Goal: Task Accomplishment & Management: Use online tool/utility

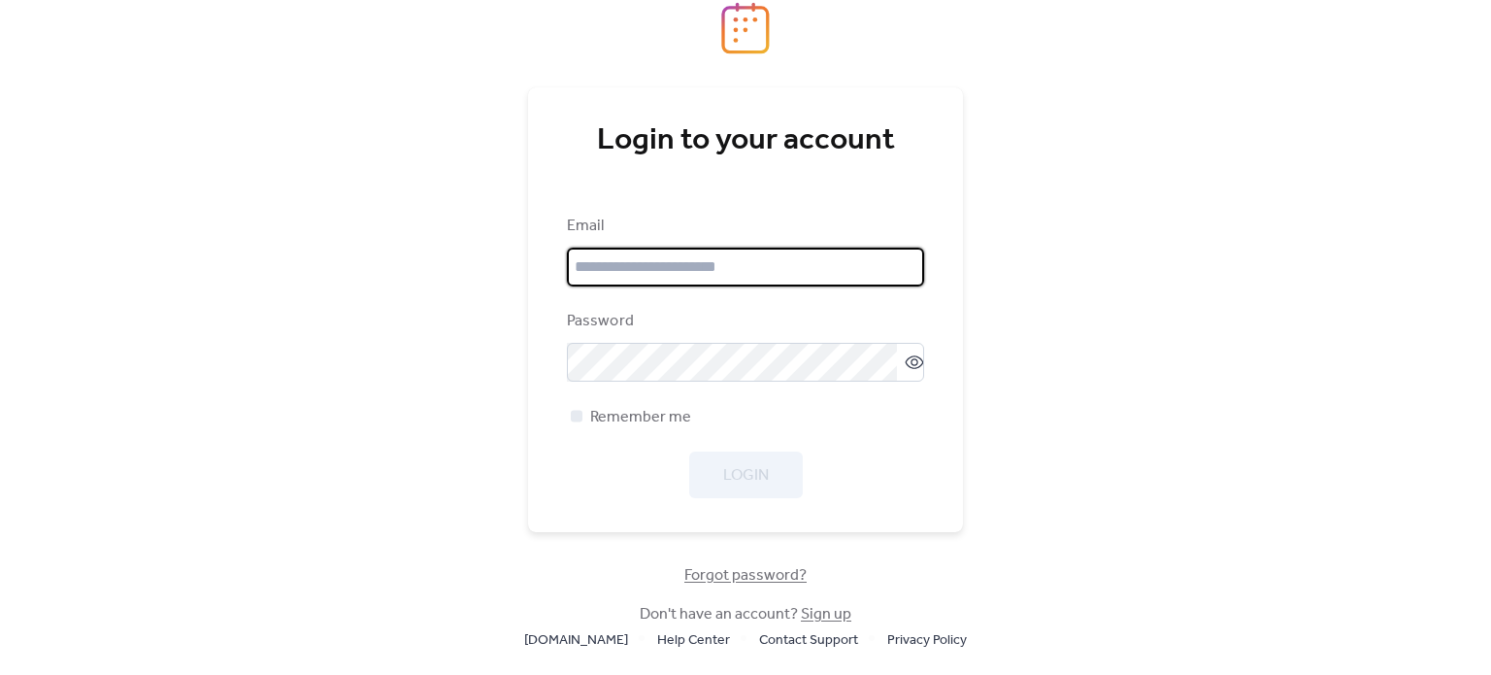
type input "**********"
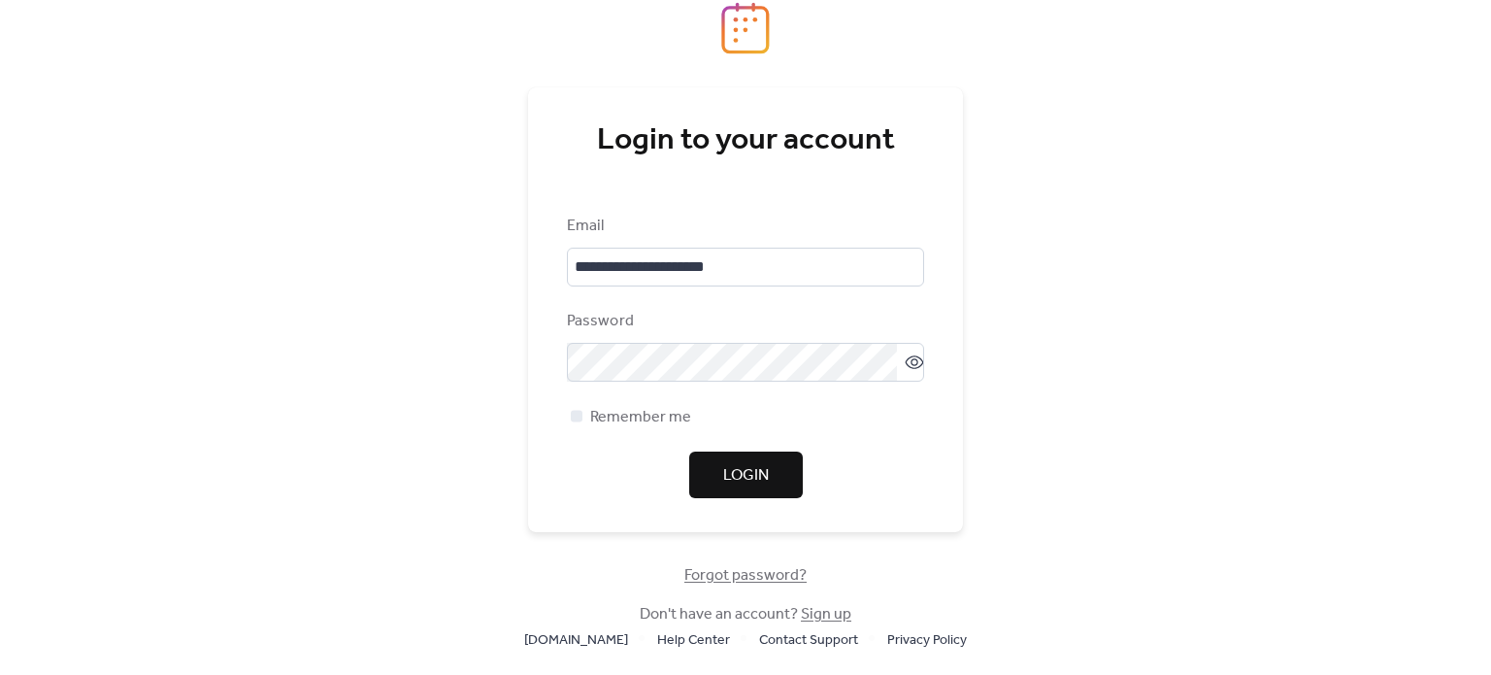
click at [873, 447] on div "**********" at bounding box center [745, 355] width 357 height 283
click at [764, 478] on span "Login" at bounding box center [746, 475] width 46 height 23
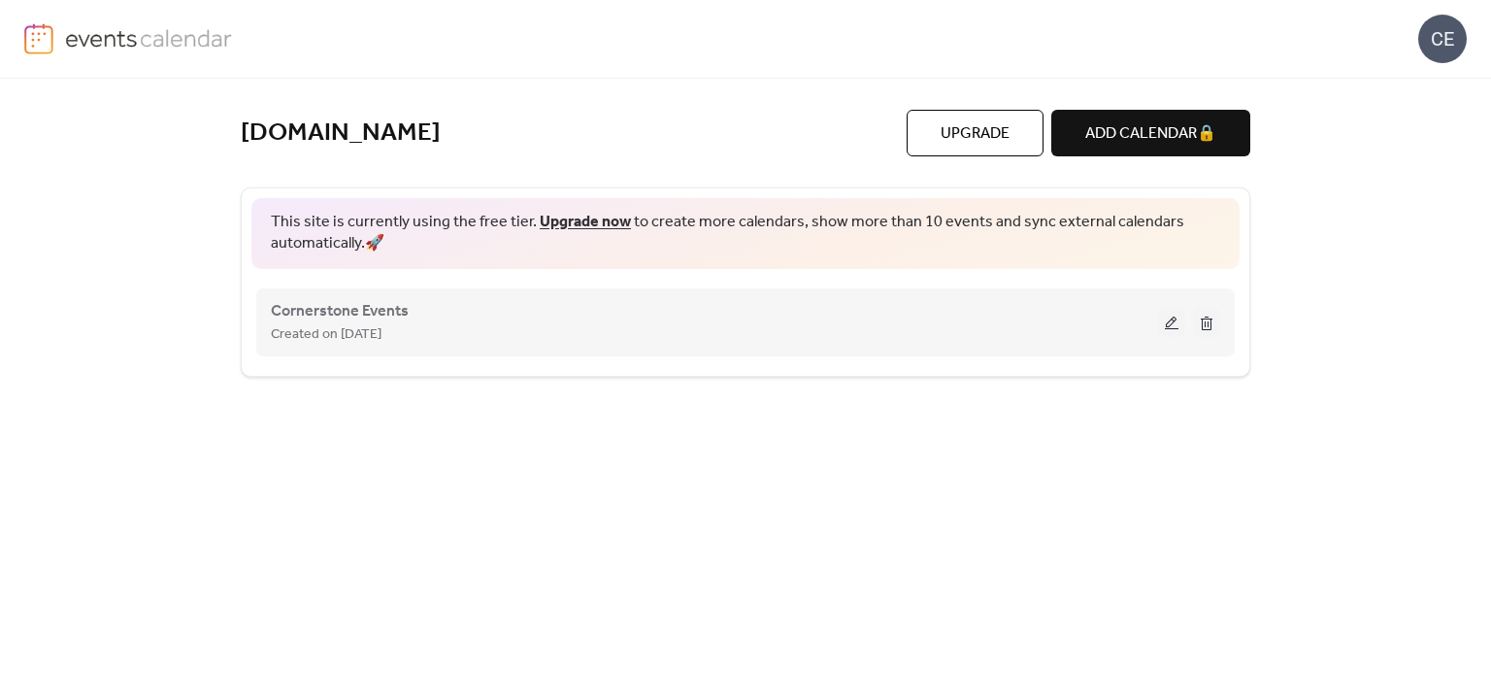
click at [1173, 331] on button at bounding box center [1171, 322] width 27 height 29
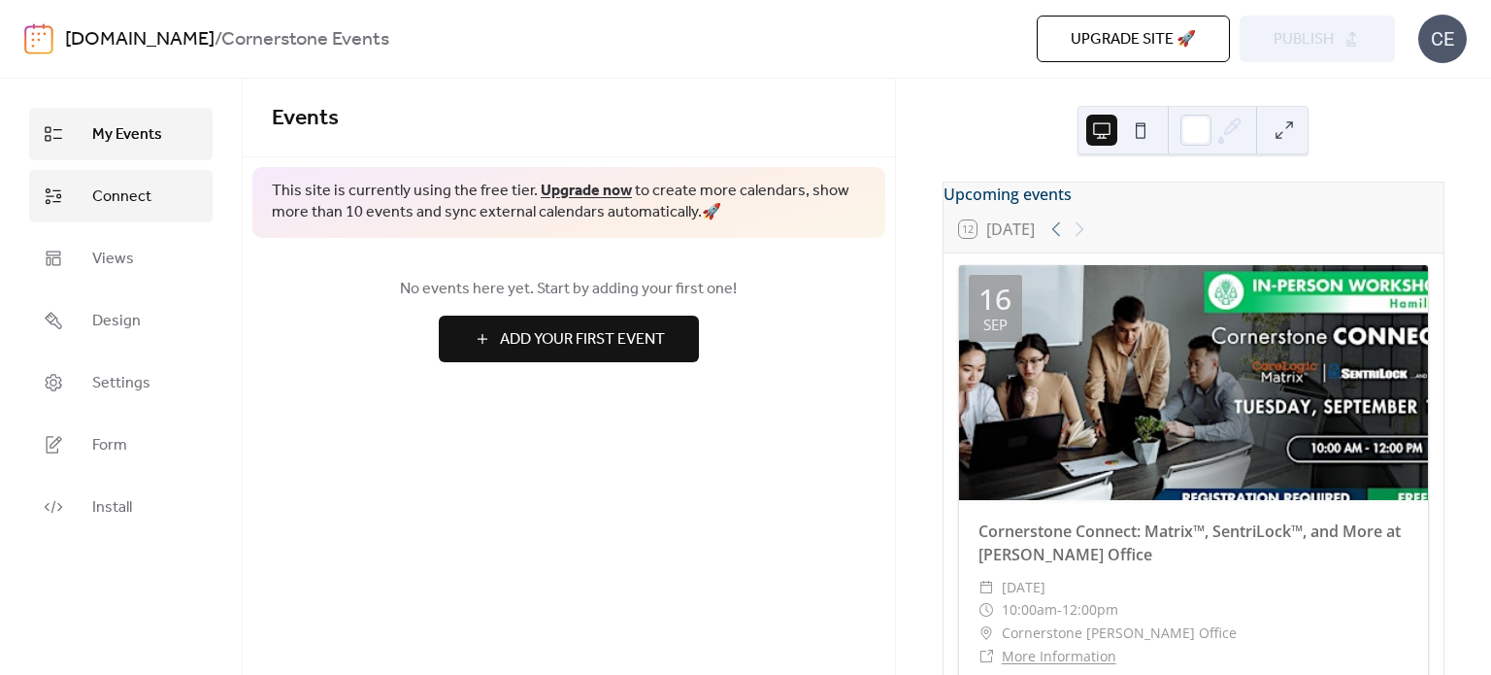
click at [136, 193] on span "Connect" at bounding box center [121, 196] width 59 height 23
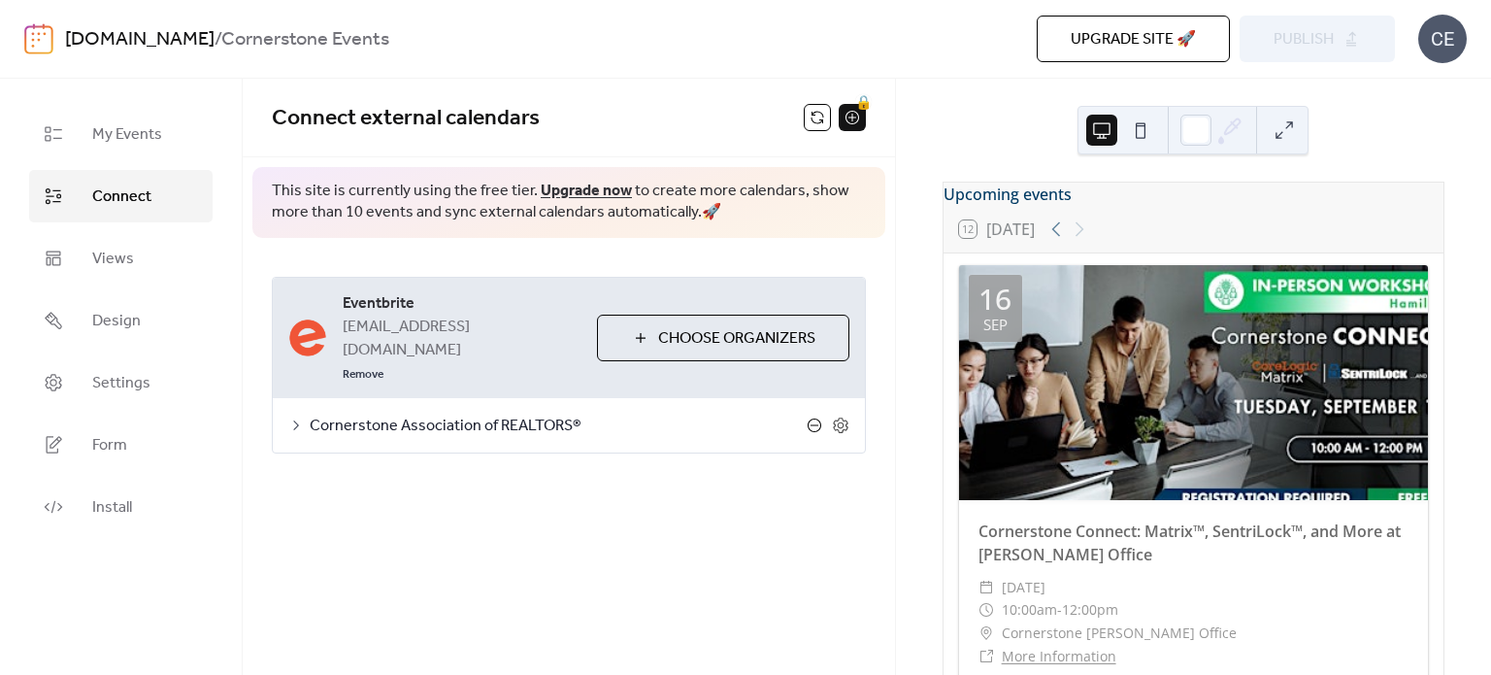
click at [808, 417] on icon at bounding box center [815, 425] width 16 height 16
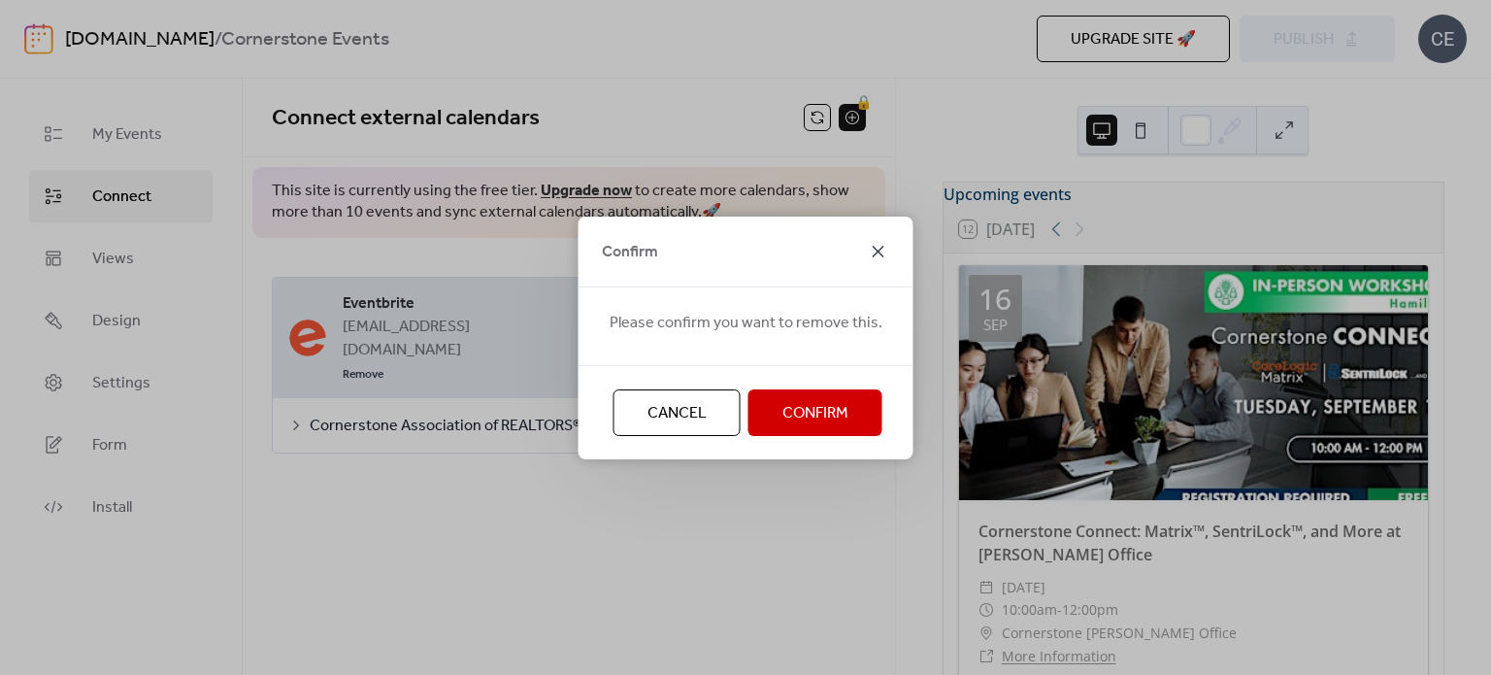
click at [868, 255] on icon at bounding box center [878, 251] width 23 height 23
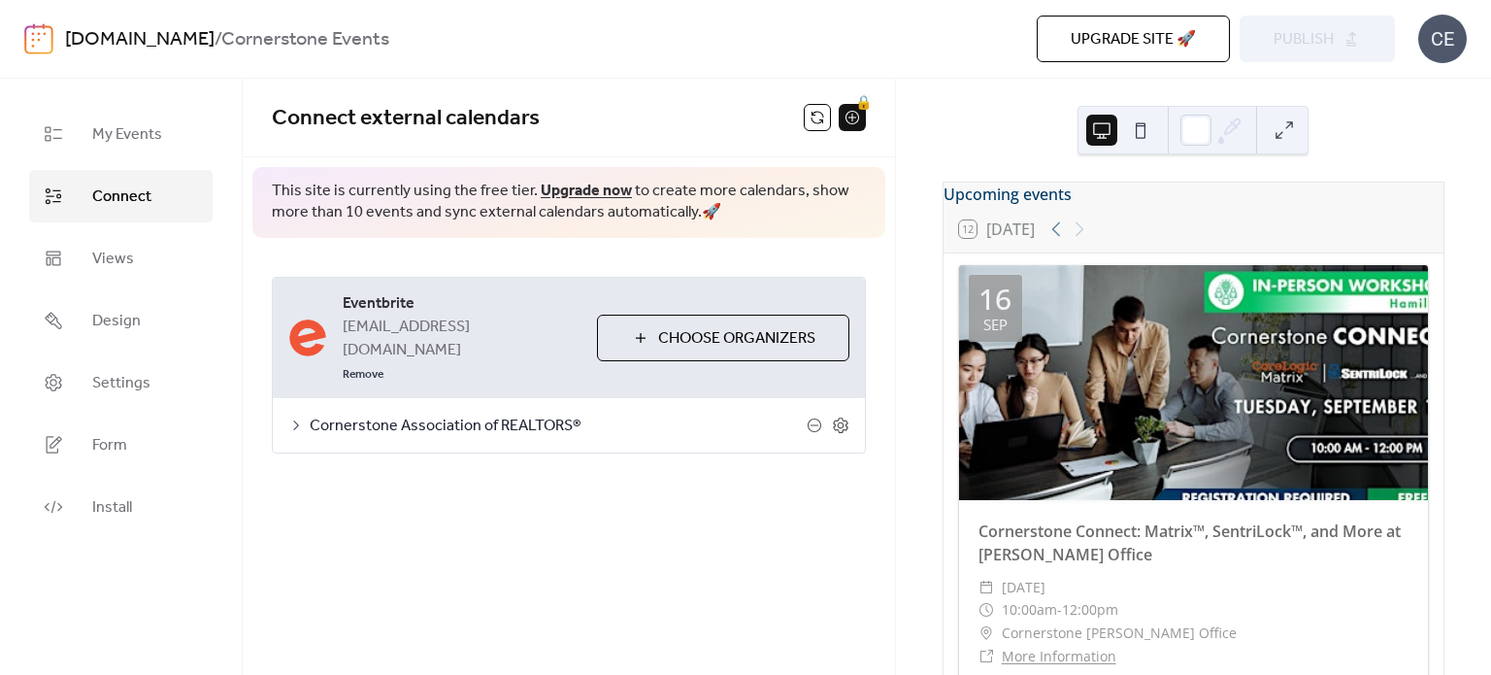
click at [298, 417] on icon at bounding box center [296, 425] width 16 height 16
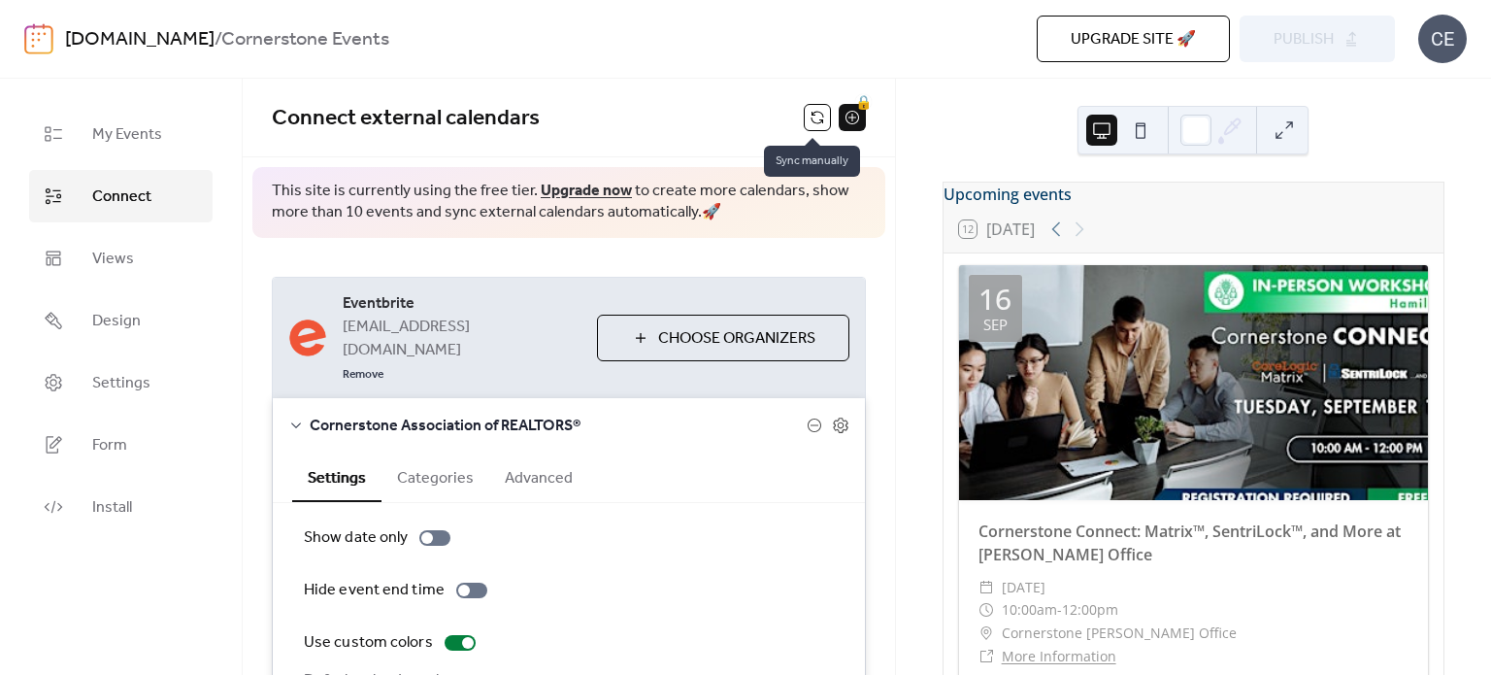
click at [804, 115] on button at bounding box center [817, 117] width 27 height 27
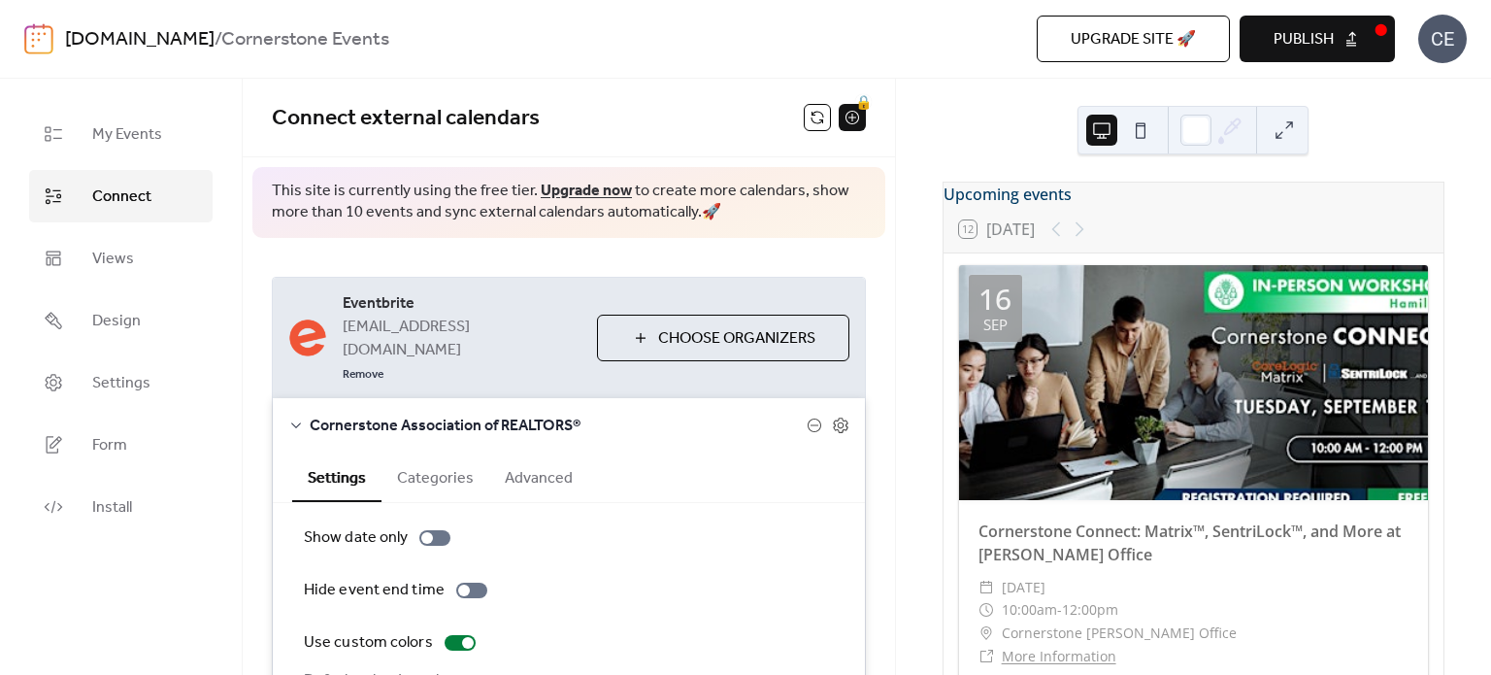
click at [1332, 37] on span "Publish" at bounding box center [1303, 39] width 60 height 23
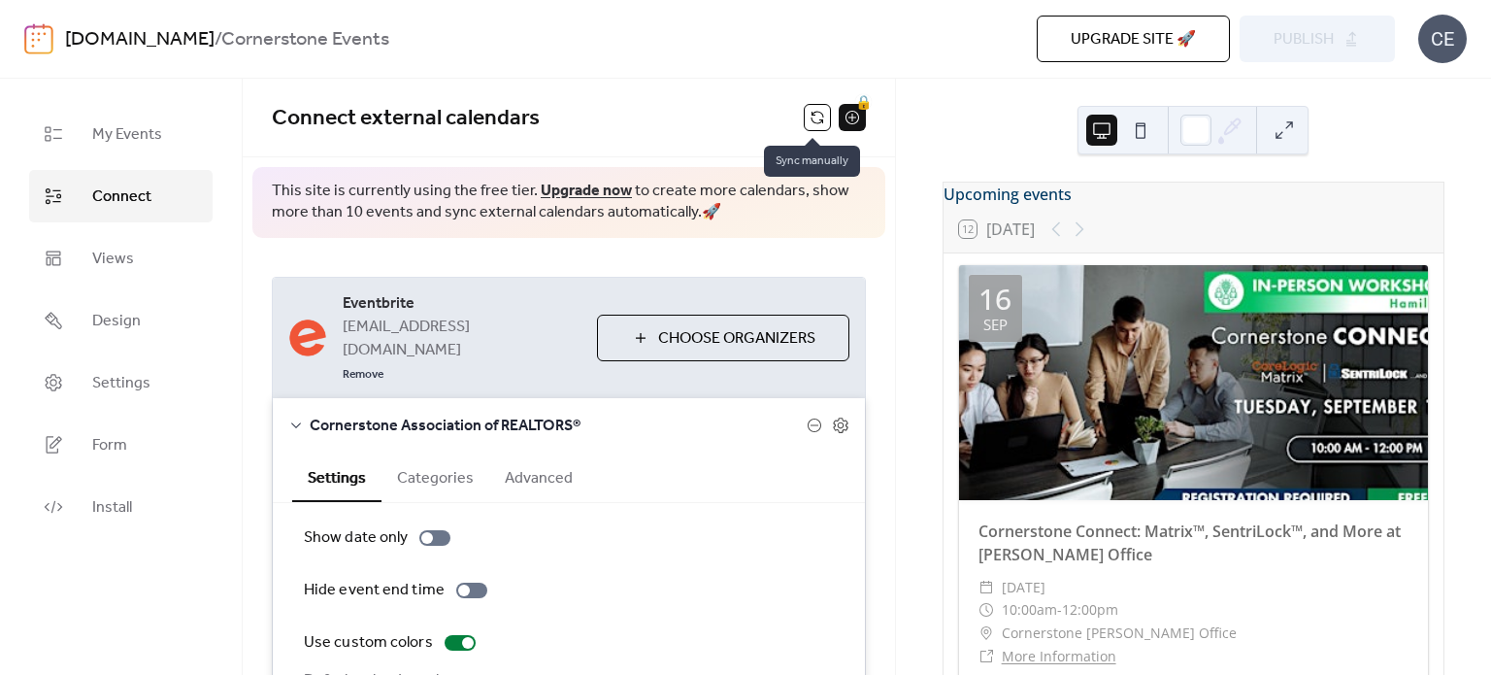
click at [809, 112] on button at bounding box center [817, 117] width 27 height 27
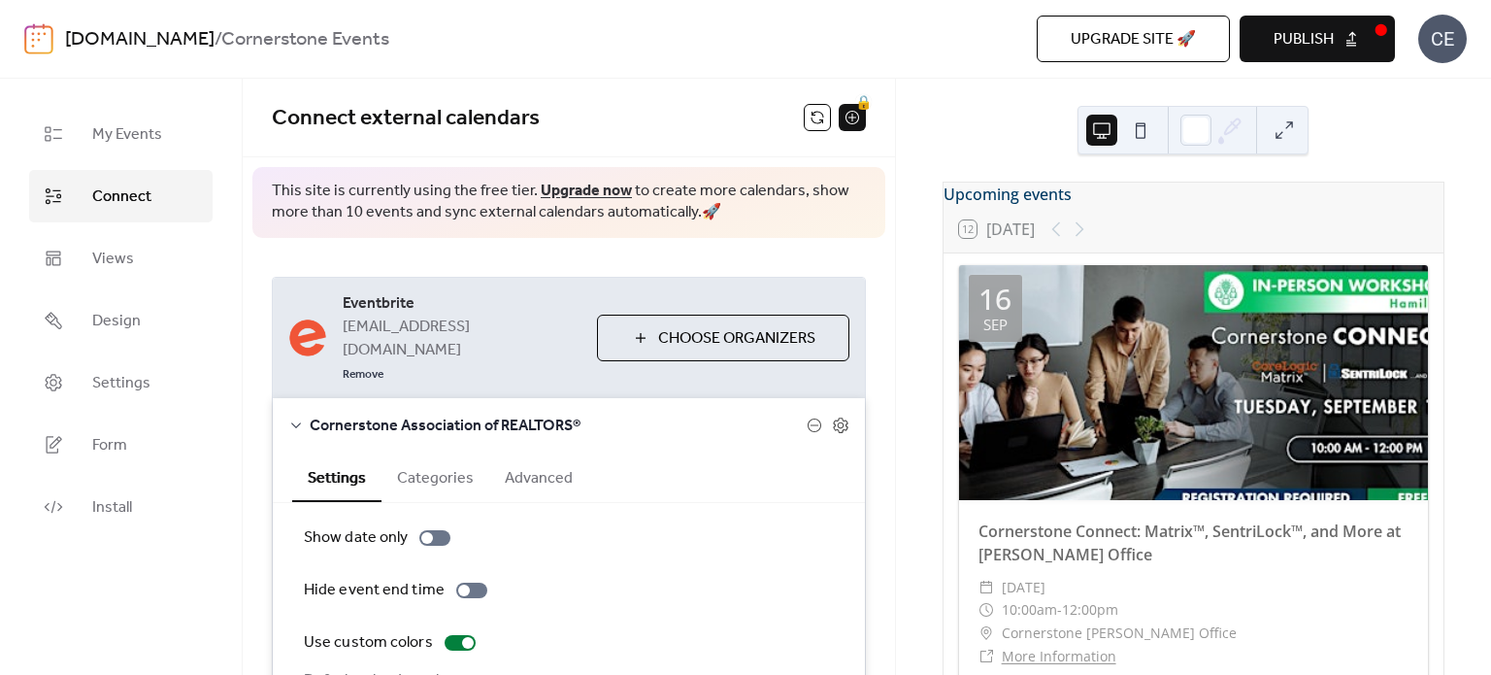
click at [1298, 41] on span "Publish" at bounding box center [1303, 39] width 60 height 23
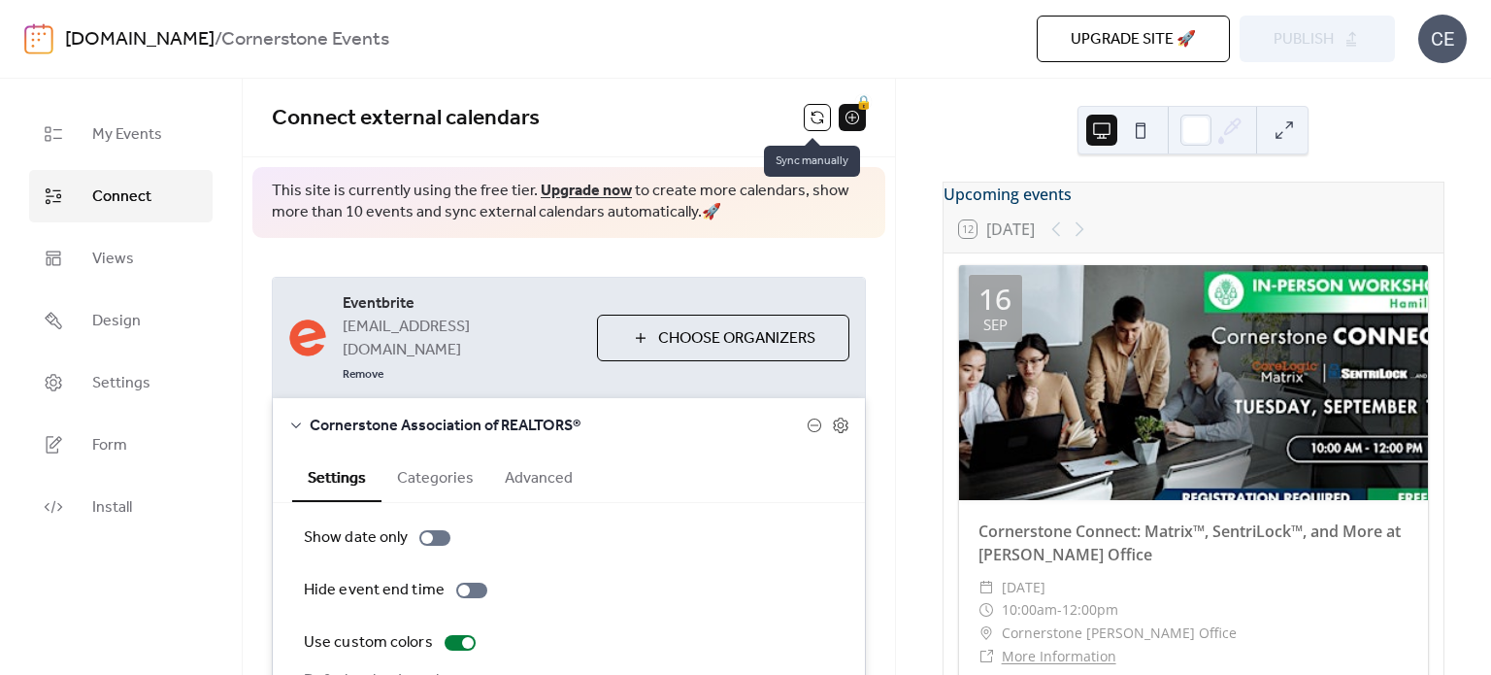
click at [811, 115] on button at bounding box center [817, 117] width 27 height 27
click at [809, 111] on button at bounding box center [817, 117] width 27 height 27
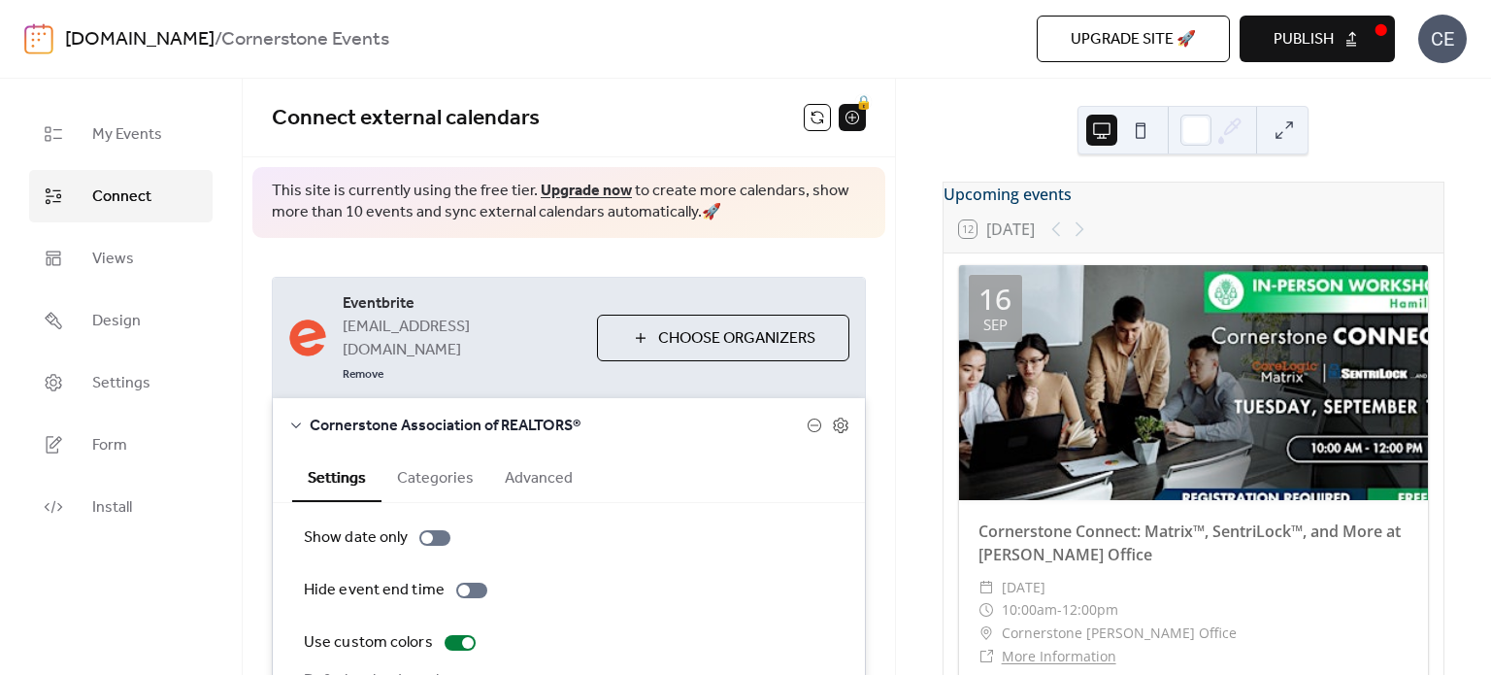
click at [1285, 40] on span "Publish" at bounding box center [1303, 39] width 60 height 23
